Goal: Task Accomplishment & Management: Complete application form

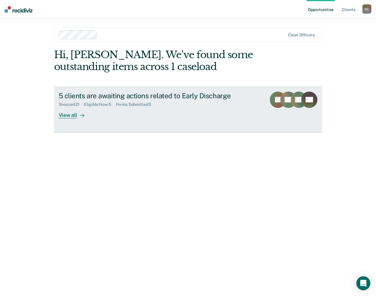
click at [98, 103] on div "Eligible Now : 5" at bounding box center [100, 104] width 32 height 5
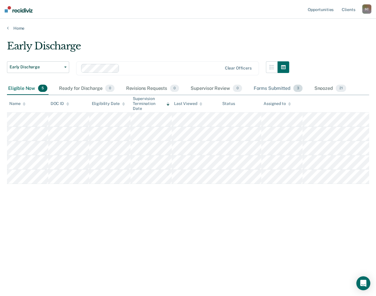
click at [270, 88] on div "Forms Submitted 3" at bounding box center [278, 88] width 51 height 13
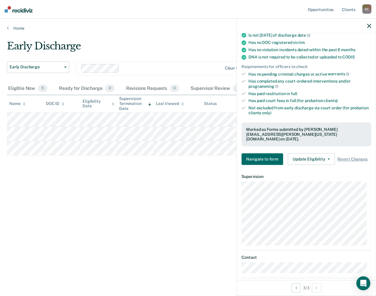
scroll to position [116, 0]
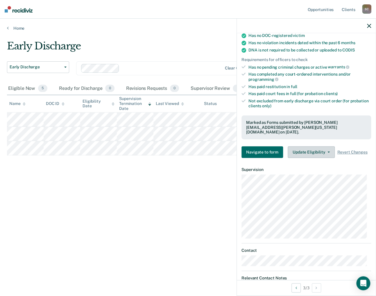
click at [326, 146] on button "Update Eligibility" at bounding box center [311, 152] width 47 height 12
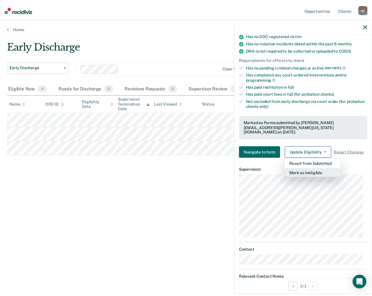
scroll to position [133, 0]
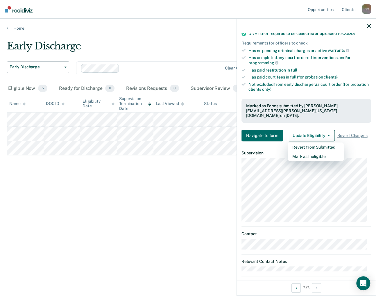
click at [101, 218] on div "Early Discharge Early Discharge Early Discharge Clear officers Eligible Now 5 R…" at bounding box center [188, 146] width 362 height 212
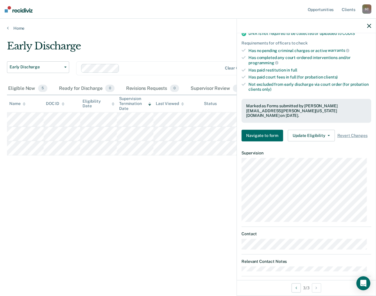
click at [370, 24] on icon "button" at bounding box center [369, 26] width 4 height 4
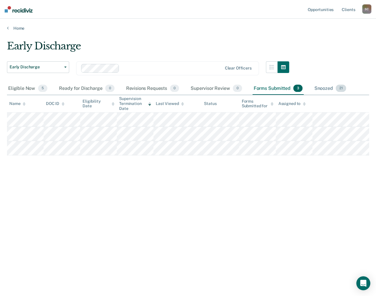
click at [321, 87] on div "Snoozed 21" at bounding box center [330, 88] width 34 height 13
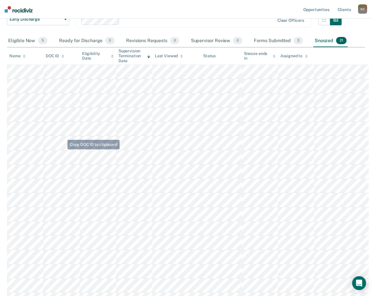
scroll to position [41, 0]
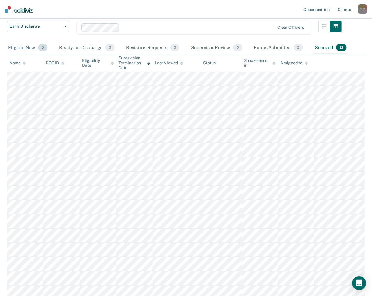
click at [31, 45] on div "Eligible Now 5" at bounding box center [28, 48] width 42 height 13
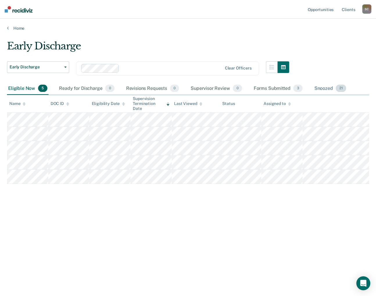
click at [322, 86] on div "Snoozed 21" at bounding box center [330, 88] width 34 height 13
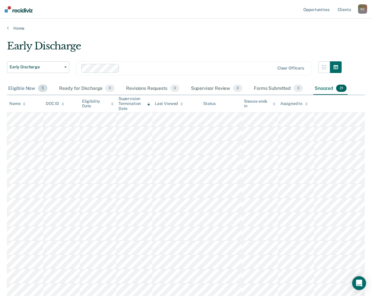
click at [16, 89] on div "Eligible Now 5" at bounding box center [28, 88] width 42 height 13
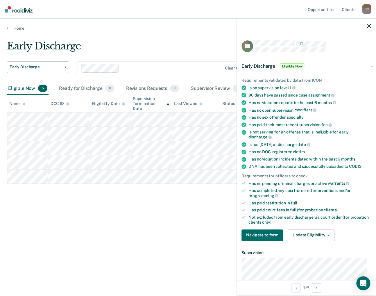
scroll to position [87, 0]
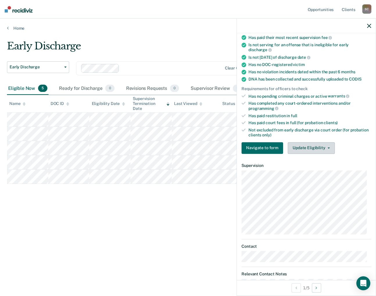
click at [328, 147] on icon "button" at bounding box center [329, 147] width 2 height 1
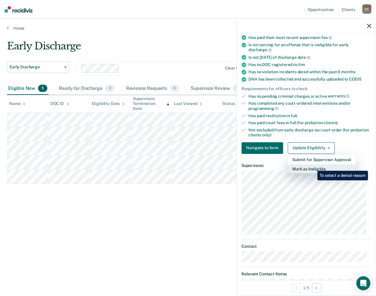
click at [313, 165] on button "Mark as Ineligible" at bounding box center [322, 168] width 68 height 9
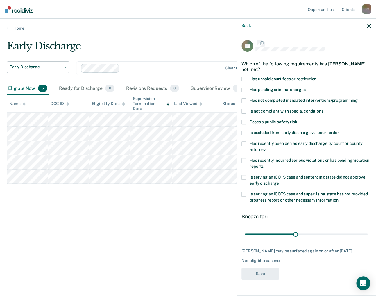
scroll to position [0, 0]
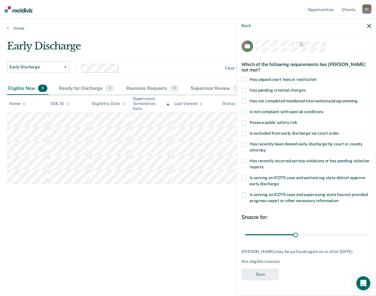
click at [242, 177] on span at bounding box center [244, 178] width 5 height 5
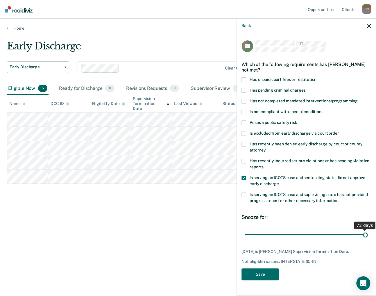
drag, startPoint x: 294, startPoint y: 234, endPoint x: 362, endPoint y: 227, distance: 68.0
type input "72"
click at [362, 230] on input "range" at bounding box center [306, 235] width 123 height 10
click at [261, 278] on button "Save" at bounding box center [261, 274] width 38 height 12
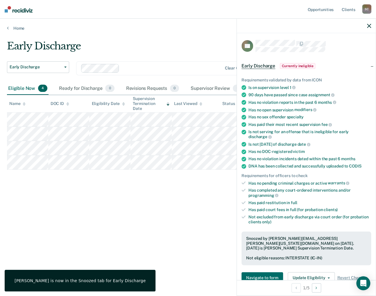
click at [370, 26] on icon "button" at bounding box center [369, 26] width 4 height 4
